Goal: Check status

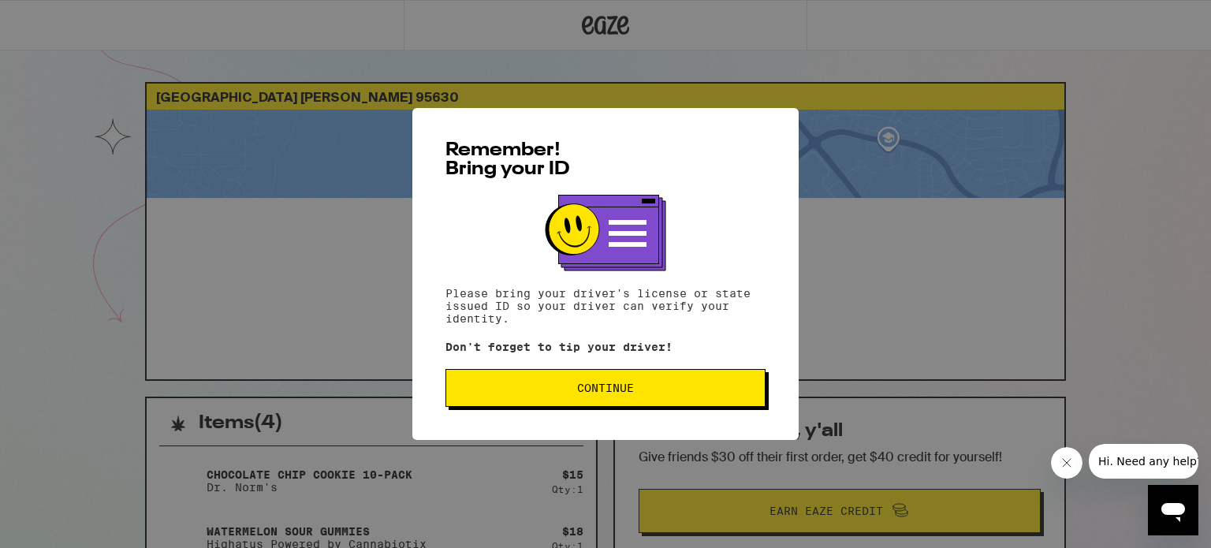
click at [657, 388] on span "Continue" at bounding box center [605, 387] width 293 height 11
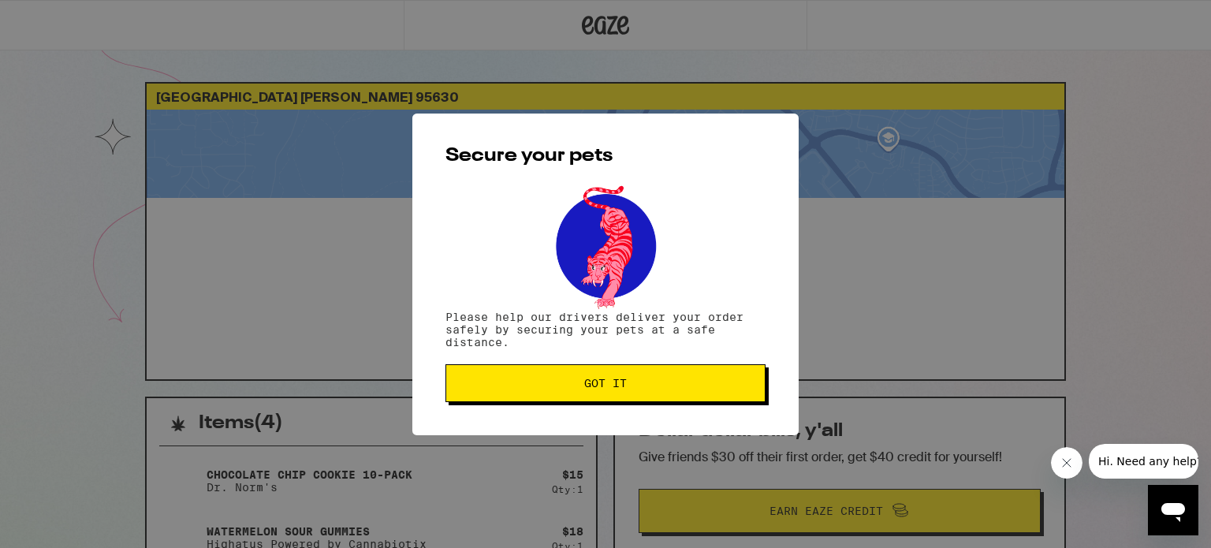
click at [657, 388] on span "Got it" at bounding box center [605, 383] width 293 height 11
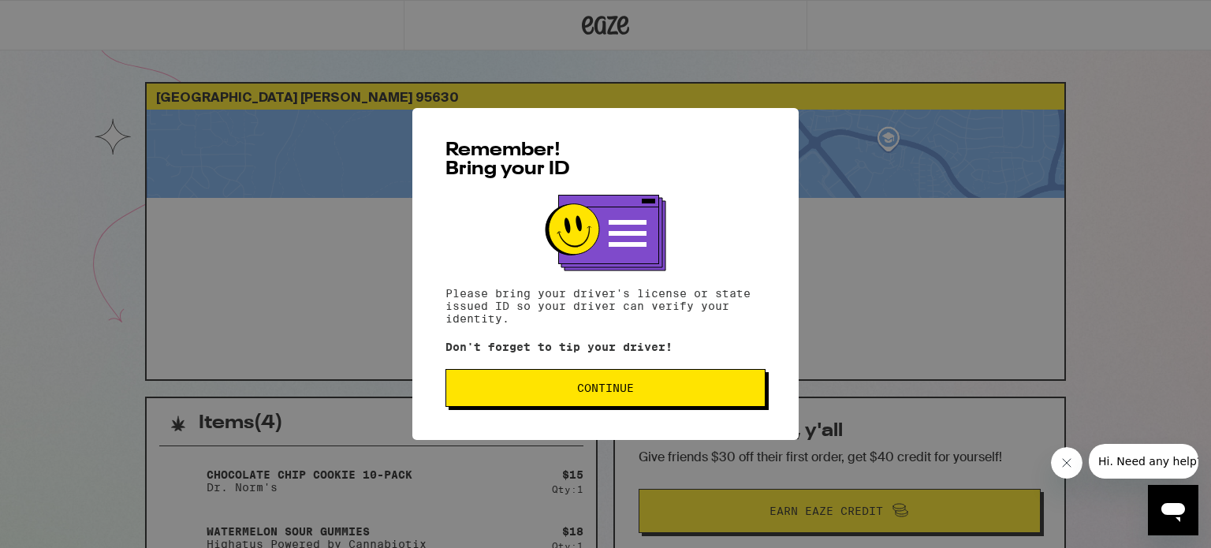
click at [641, 393] on span "Continue" at bounding box center [605, 387] width 293 height 11
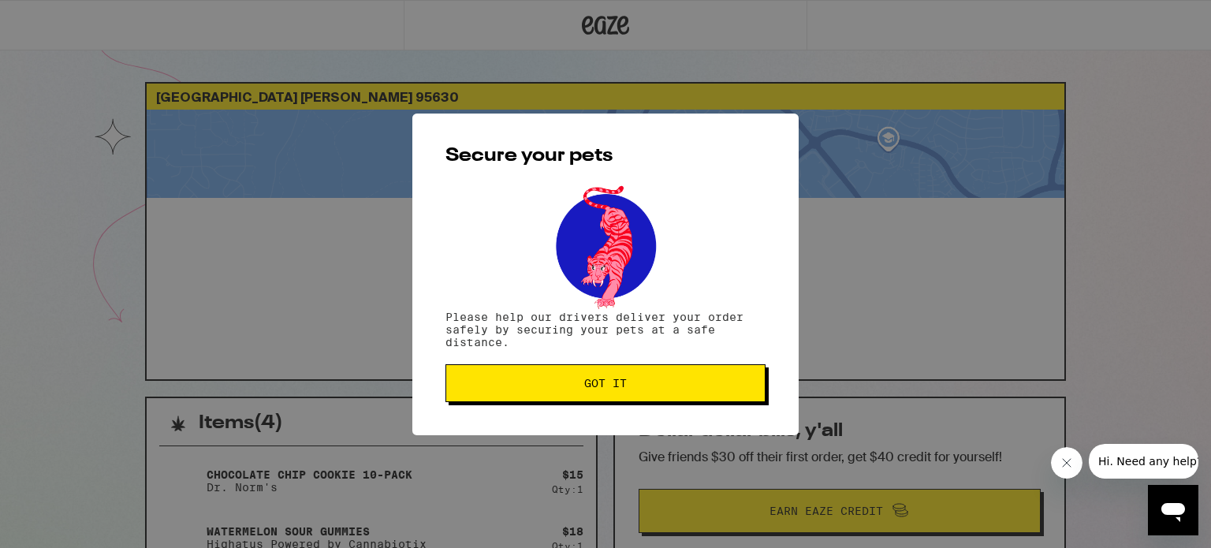
click at [641, 393] on button "Got it" at bounding box center [606, 383] width 320 height 38
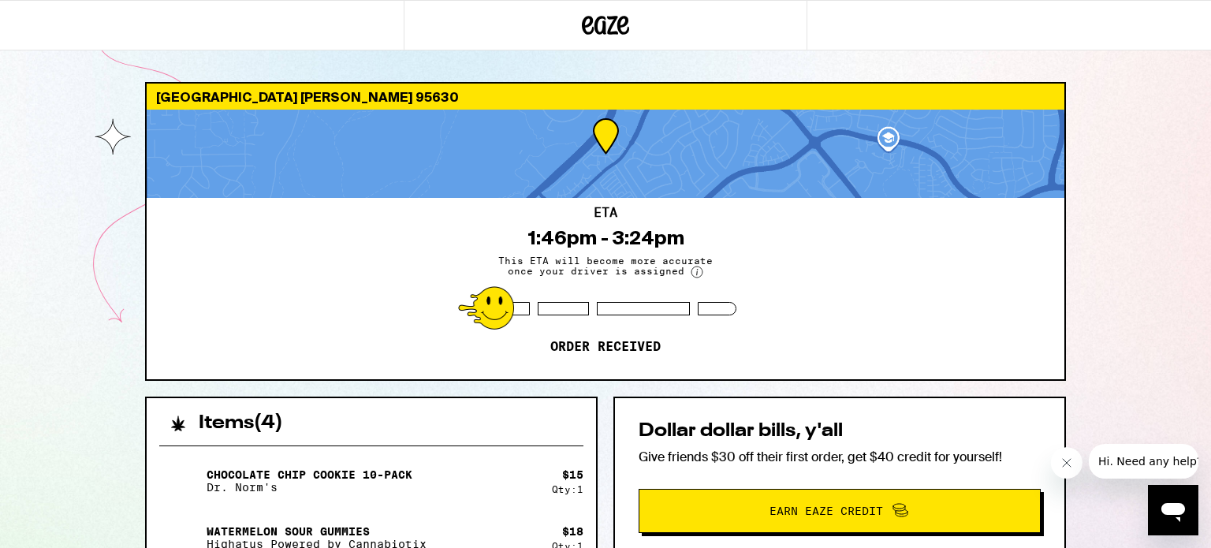
click at [641, 393] on div "[GEOGRAPHIC_DATA] [PERSON_NAME] 95630 ETA 1:46pm - 3:24pm This ETA will become …" at bounding box center [605, 509] width 946 height 854
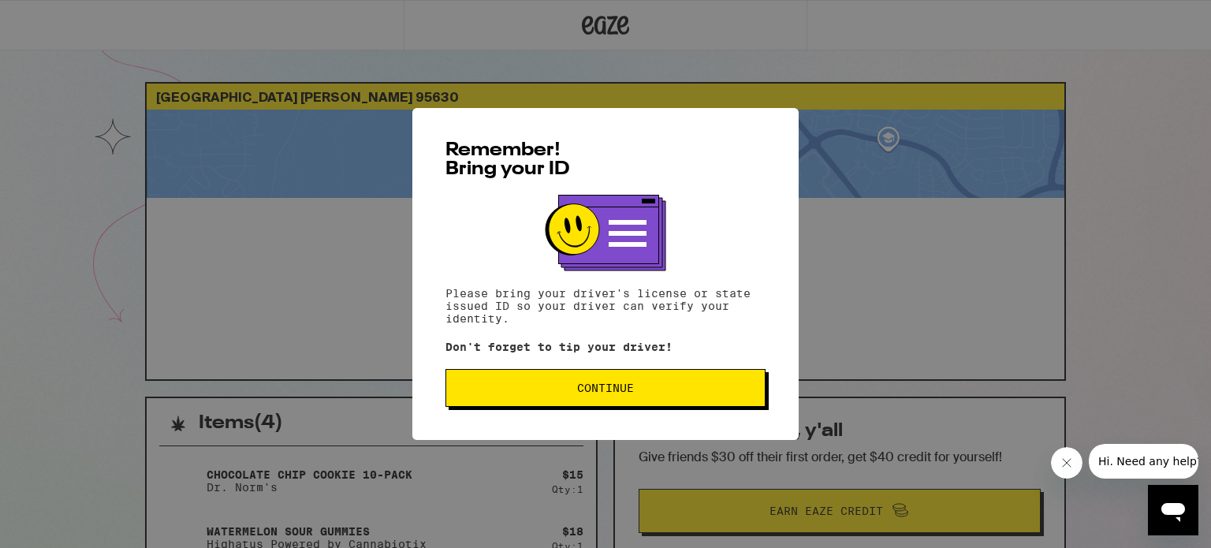
click at [641, 393] on span "Continue" at bounding box center [605, 387] width 293 height 11
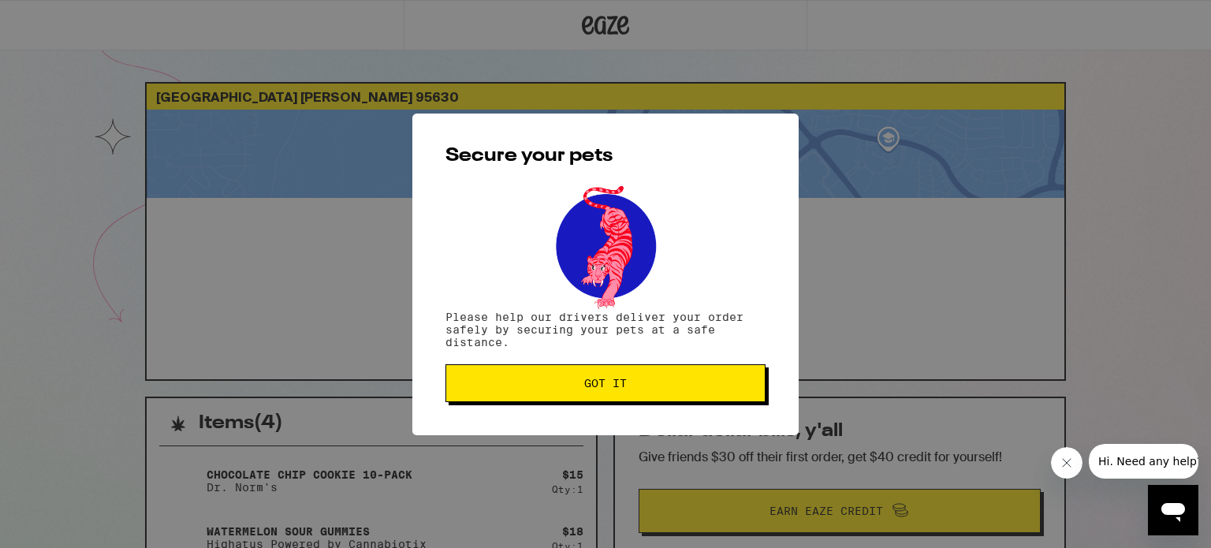
click at [641, 393] on button "Got it" at bounding box center [606, 383] width 320 height 38
